Goal: Transaction & Acquisition: Purchase product/service

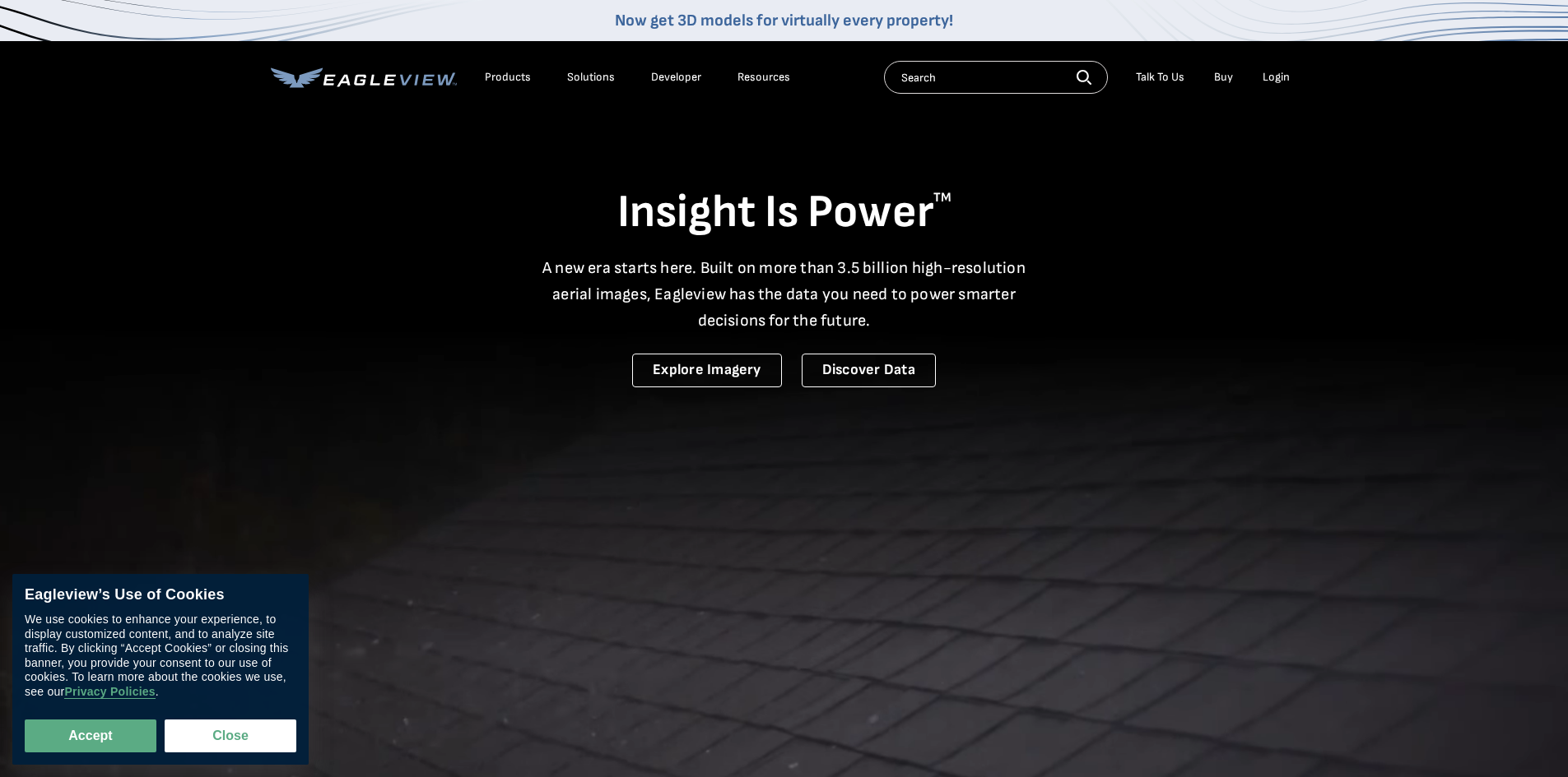
click at [1287, 77] on div "Login" at bounding box center [1276, 77] width 27 height 15
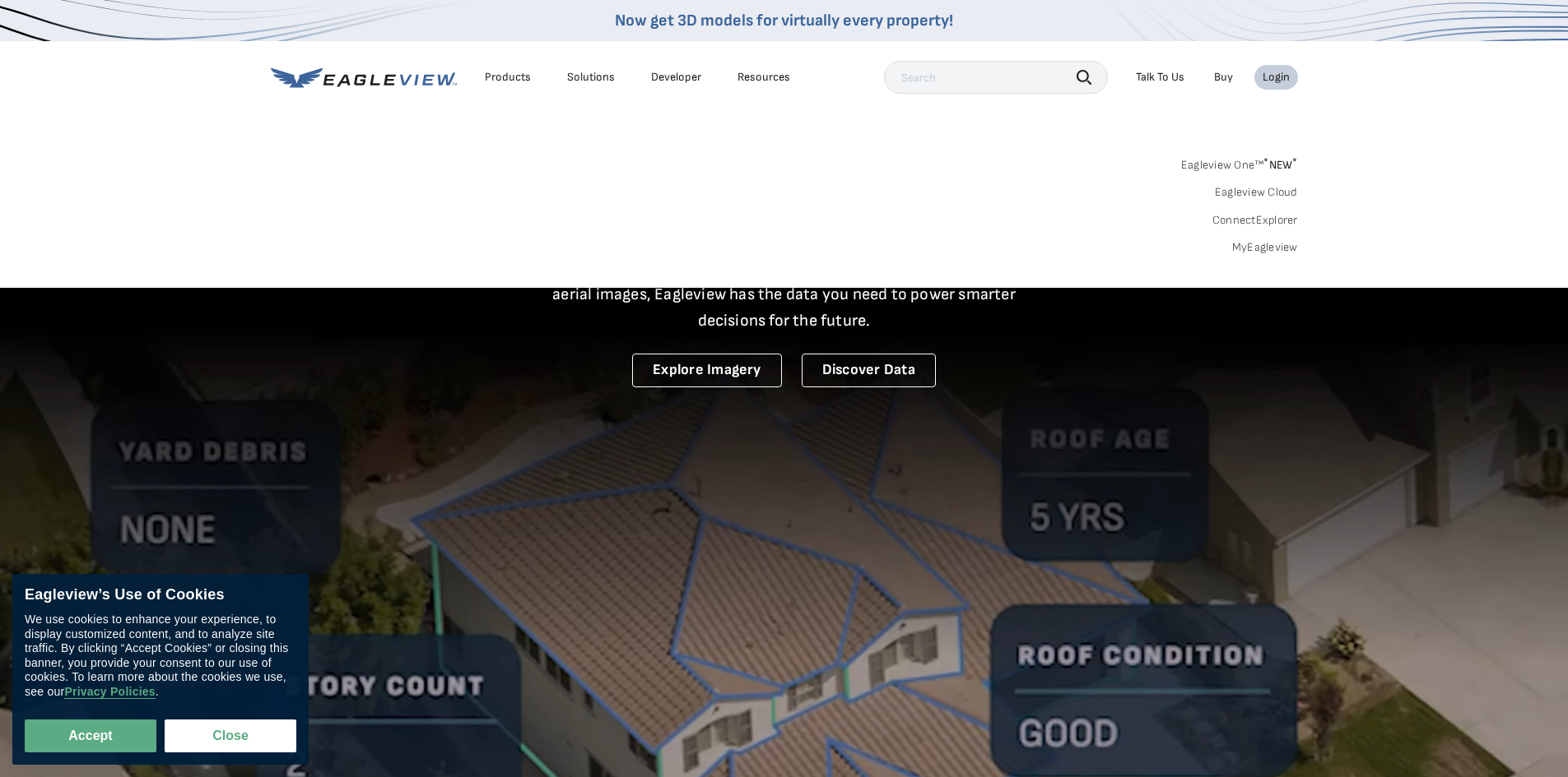
click at [1261, 250] on link "MyEagleview" at bounding box center [1264, 247] width 65 height 15
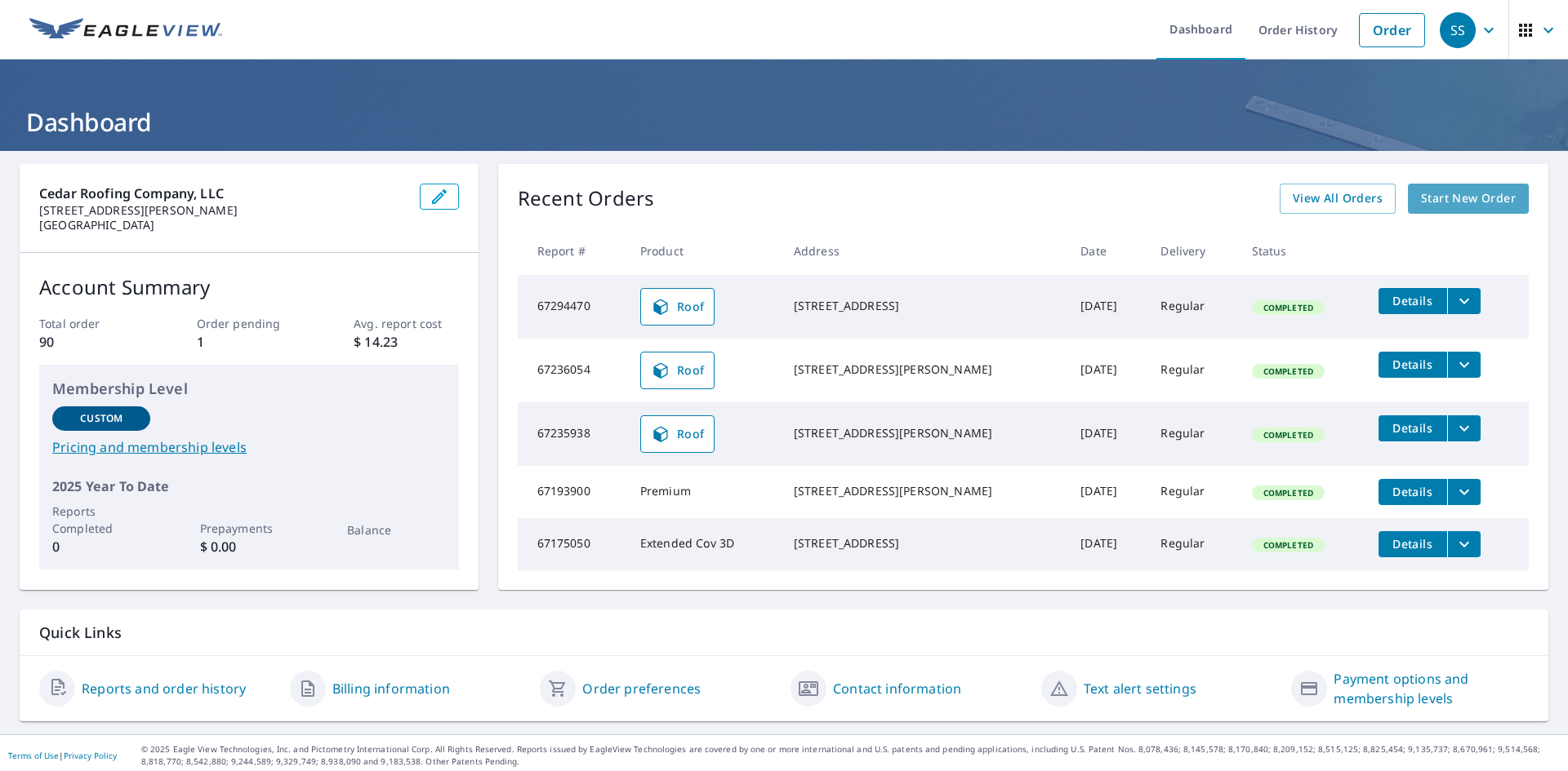
click at [1466, 195] on span "Start New Order" at bounding box center [1469, 198] width 95 height 20
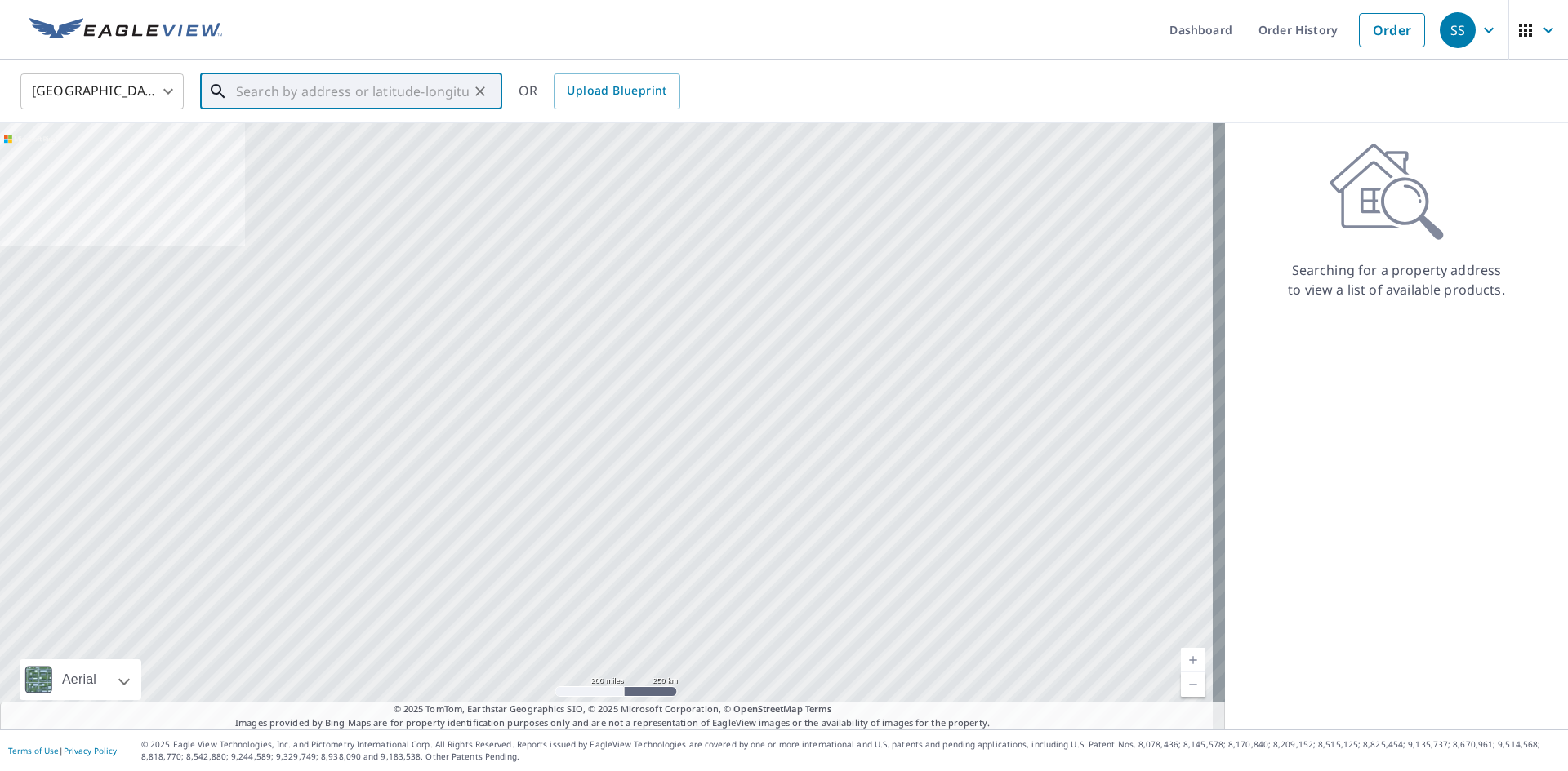
click at [344, 92] on input "text" at bounding box center [352, 91] width 233 height 46
paste input "[STREET_ADDRESS]"
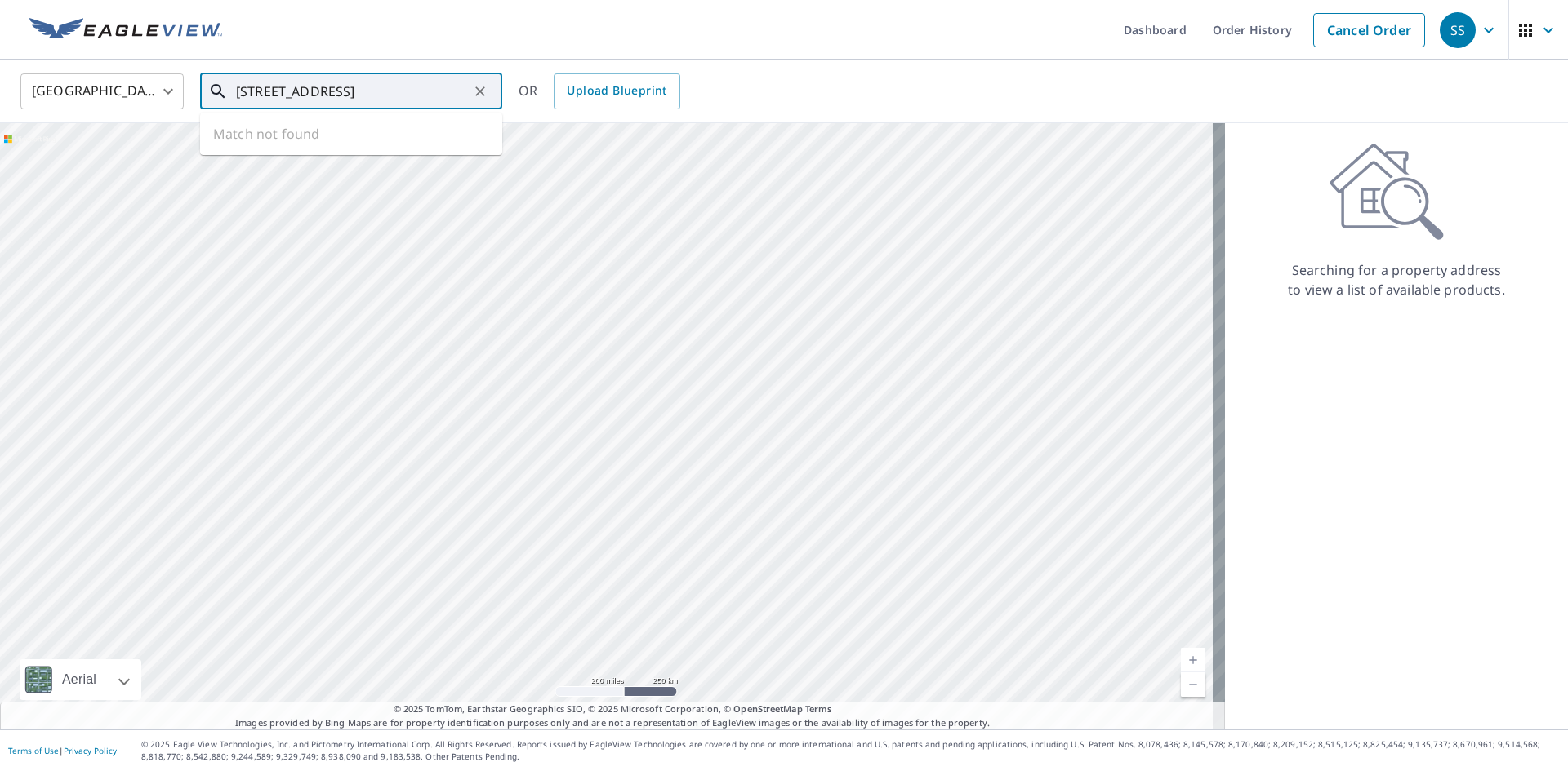
scroll to position [0, 23]
type input "[STREET_ADDRESS]"
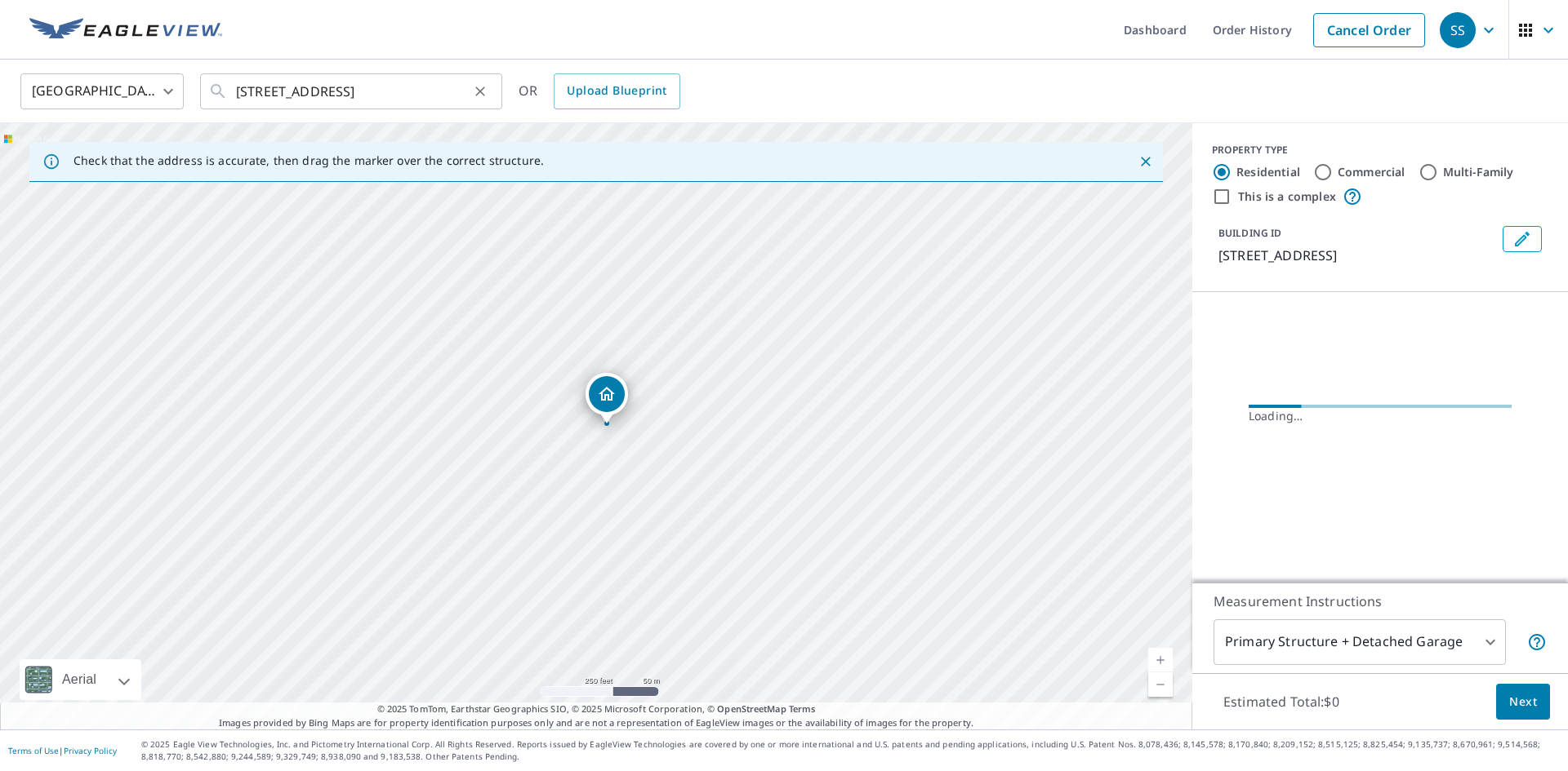
scroll to position [0, 0]
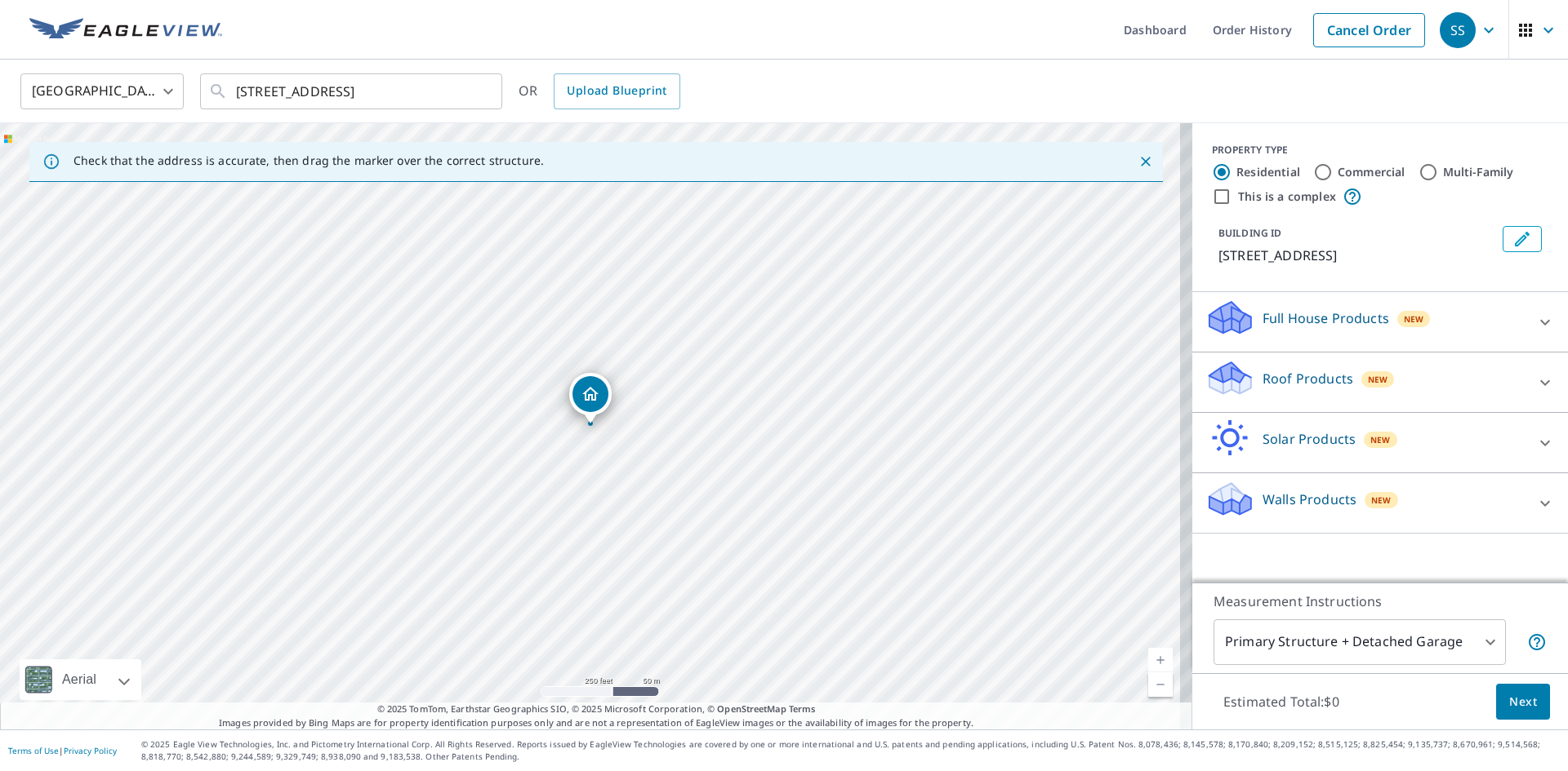
click at [1312, 374] on p "Roof Products" at bounding box center [1307, 378] width 90 height 19
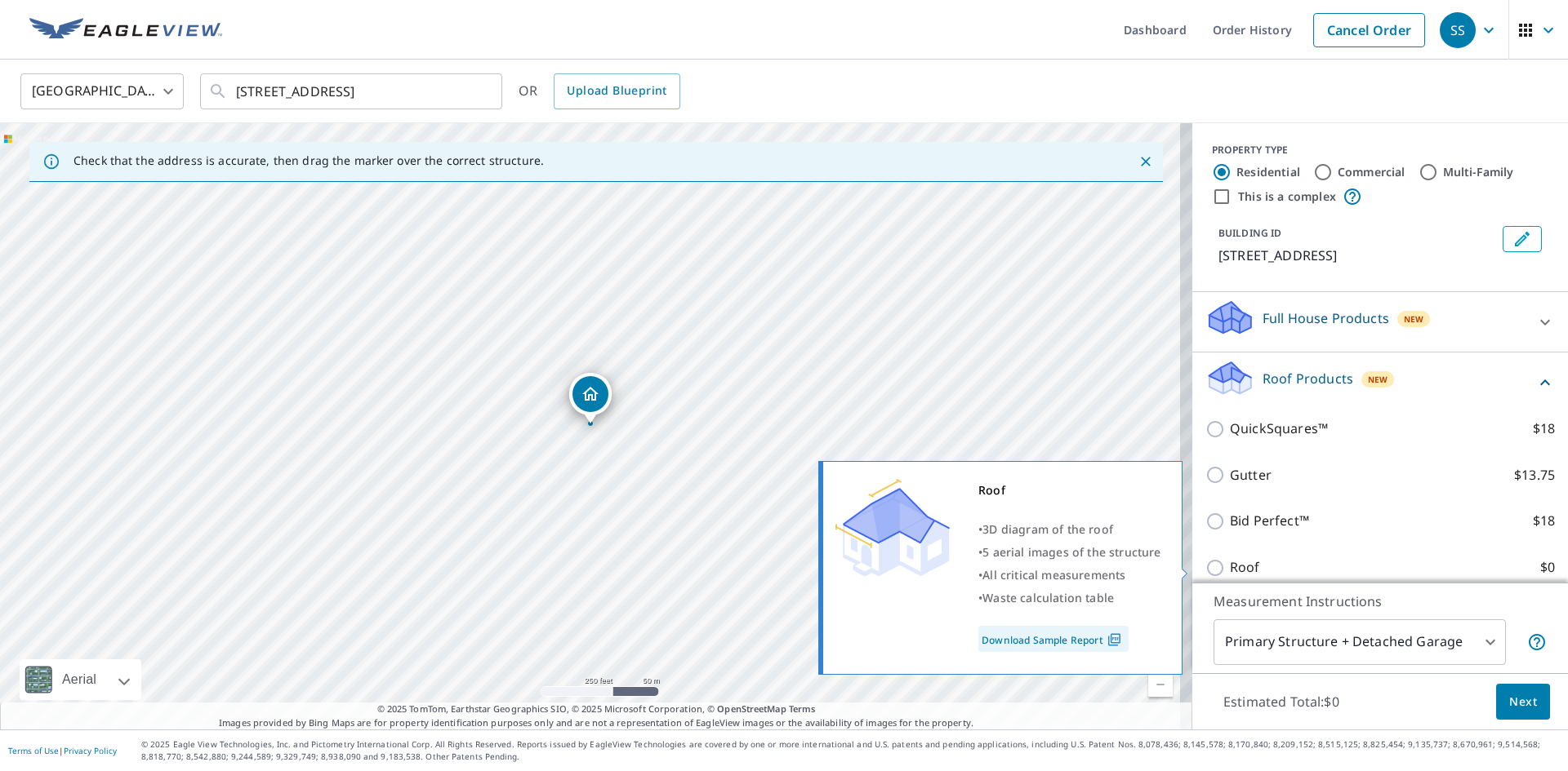
click at [1205, 568] on input "Roof $0" at bounding box center [1217, 568] width 24 height 19
checkbox input "true"
type input "3"
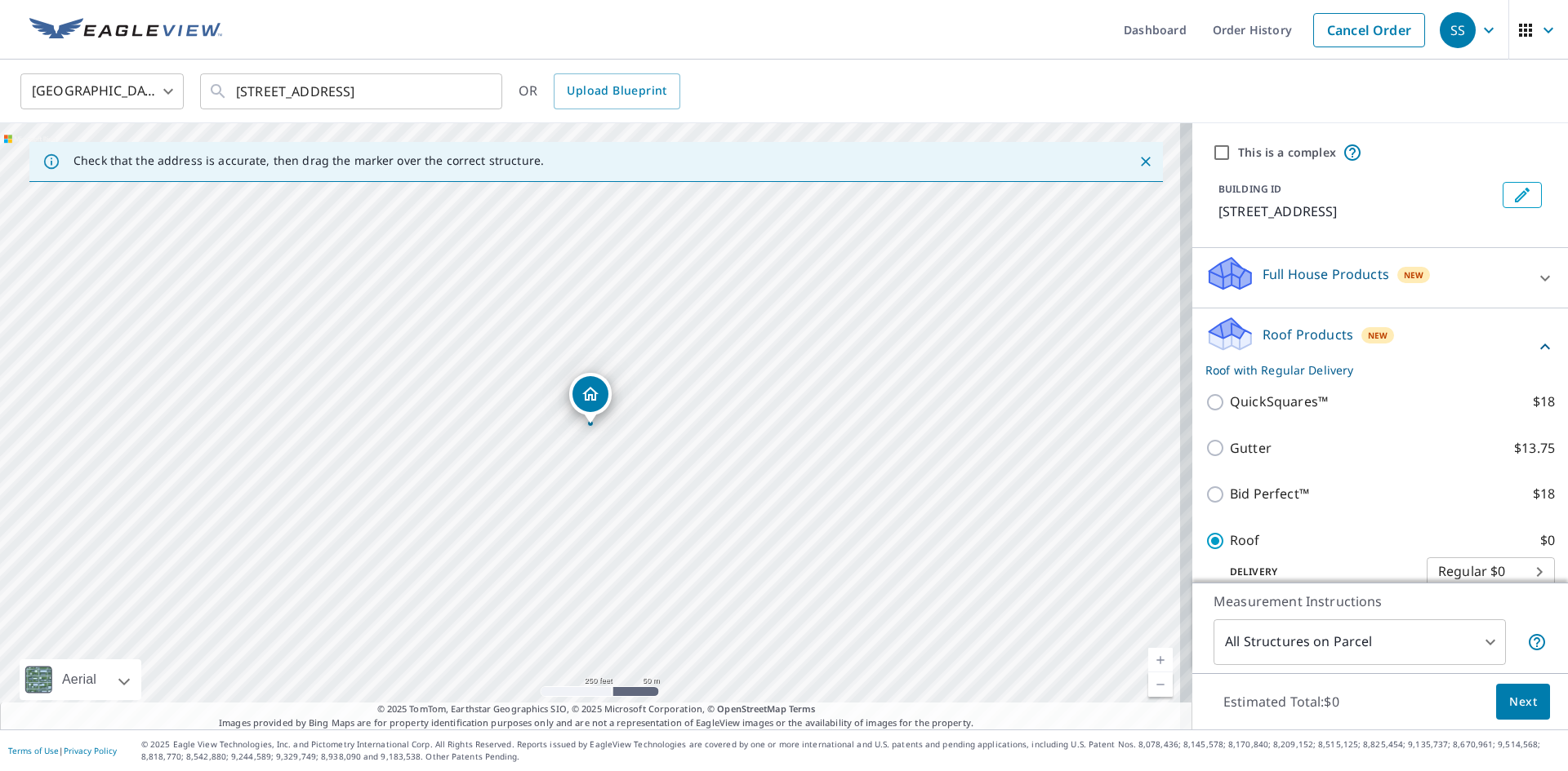
click at [1510, 709] on span "Next" at bounding box center [1523, 702] width 28 height 20
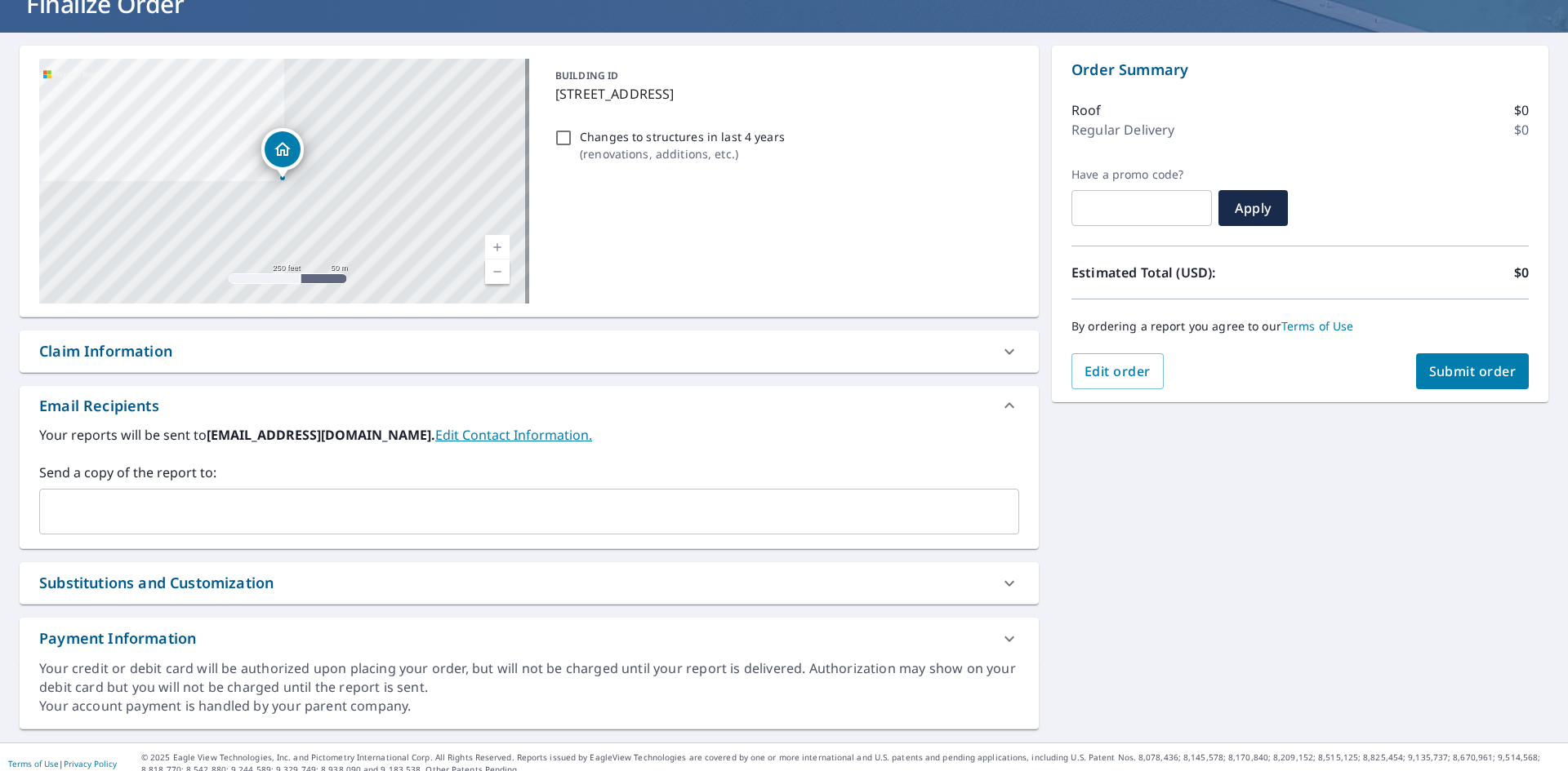
scroll to position [132, 0]
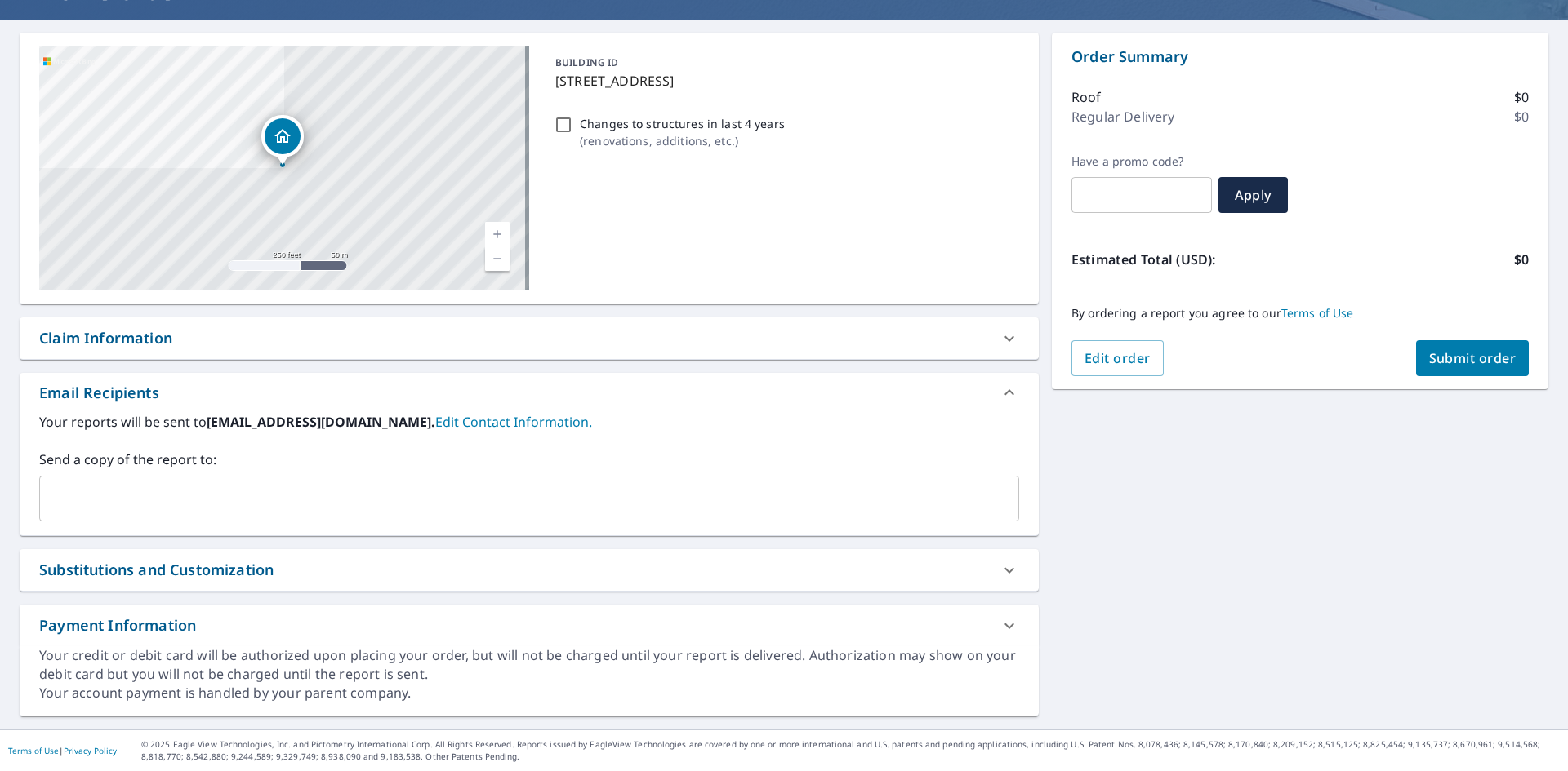
click at [1463, 366] on span "Submit order" at bounding box center [1473, 358] width 87 height 18
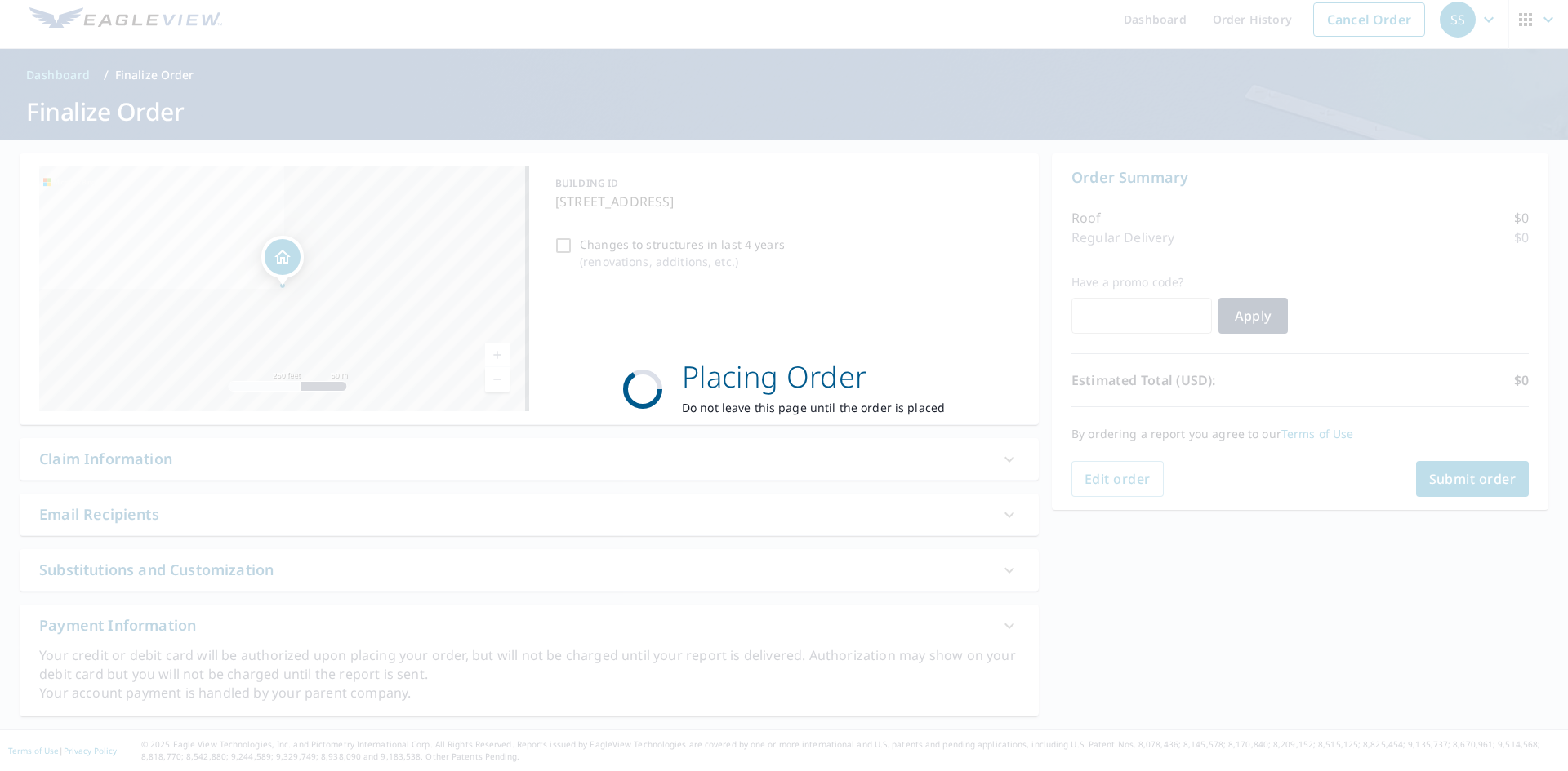
scroll to position [11, 0]
